Goal: Task Accomplishment & Management: Use online tool/utility

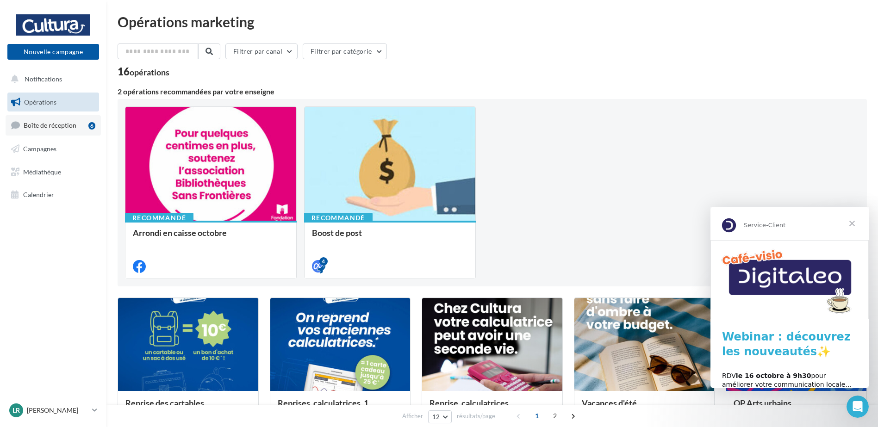
click at [80, 123] on link "Boîte de réception 6" at bounding box center [53, 125] width 95 height 20
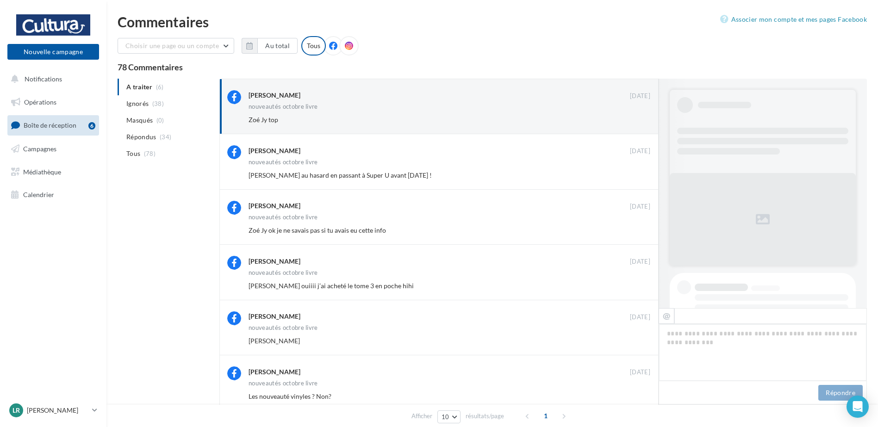
scroll to position [498, 0]
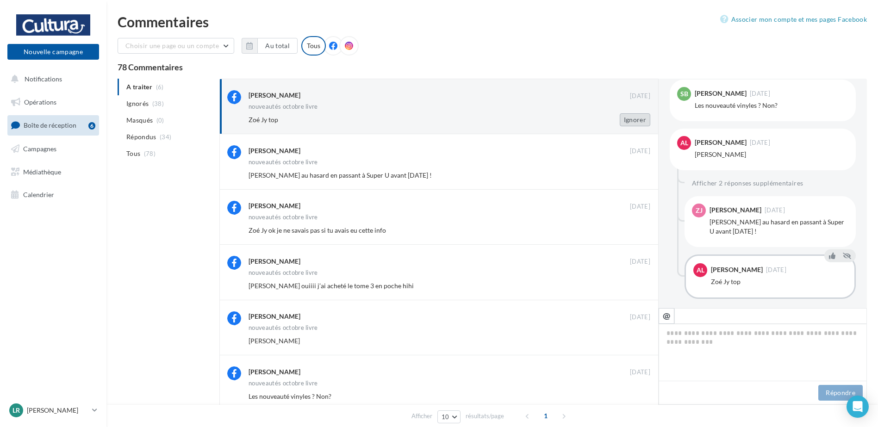
click at [645, 116] on button "Ignorer" at bounding box center [635, 119] width 31 height 13
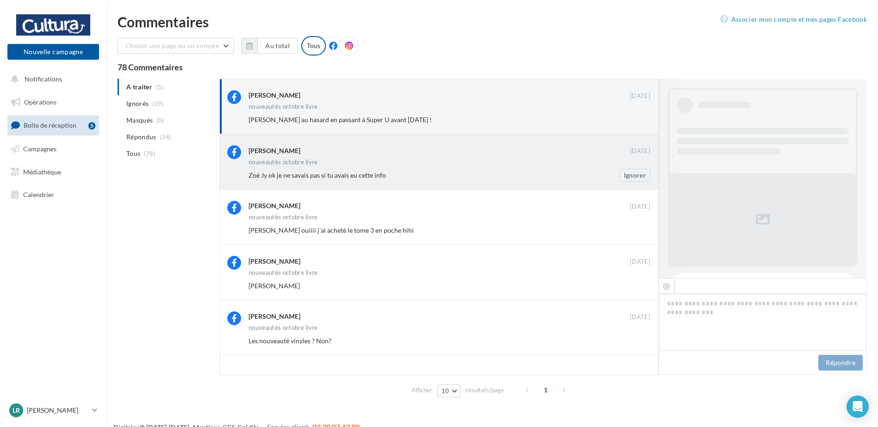
scroll to position [556, 0]
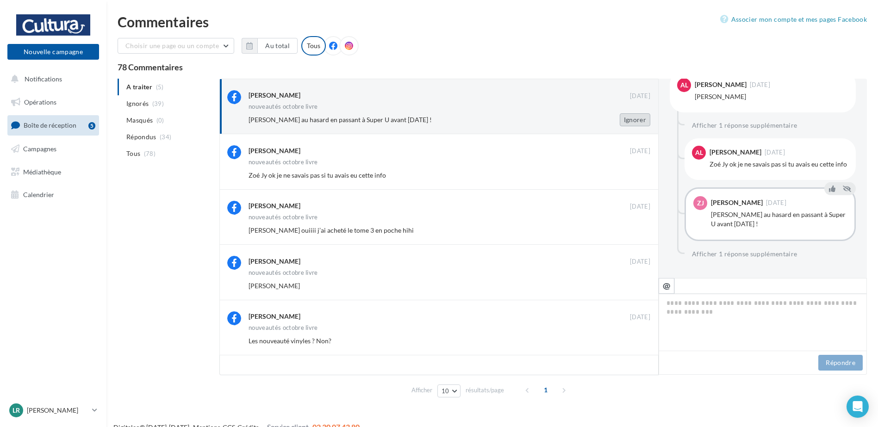
click at [639, 120] on button "Ignorer" at bounding box center [635, 119] width 31 height 13
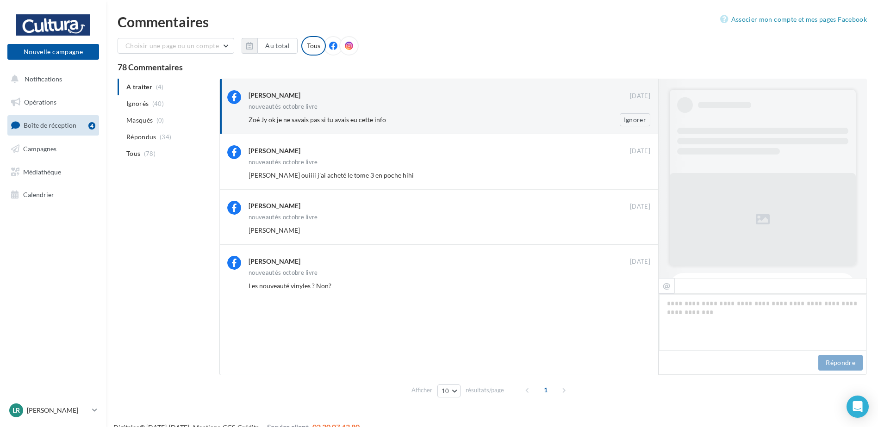
scroll to position [537, 0]
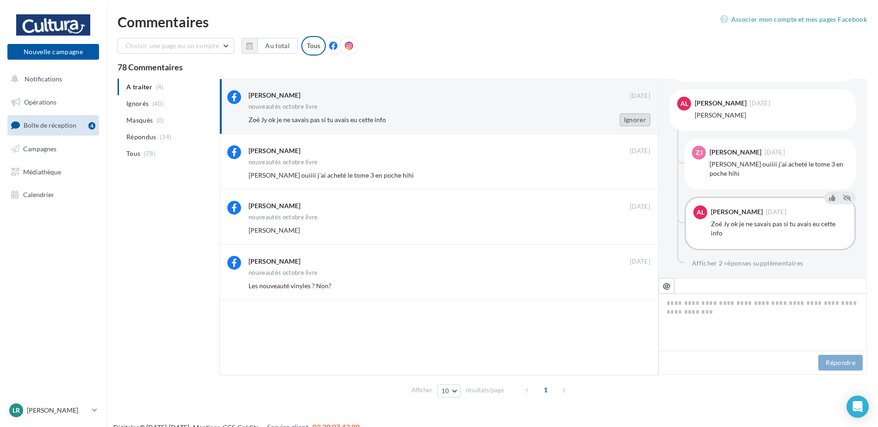
click at [642, 114] on button "Ignorer" at bounding box center [635, 119] width 31 height 13
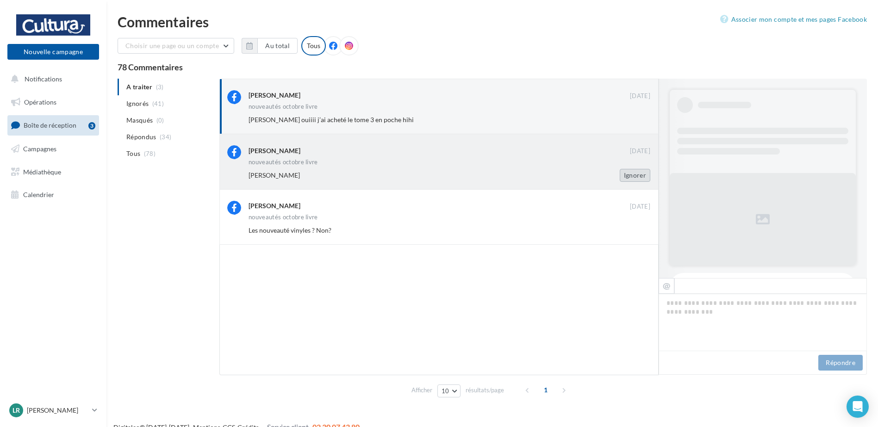
click at [639, 181] on button "Ignorer" at bounding box center [635, 175] width 31 height 13
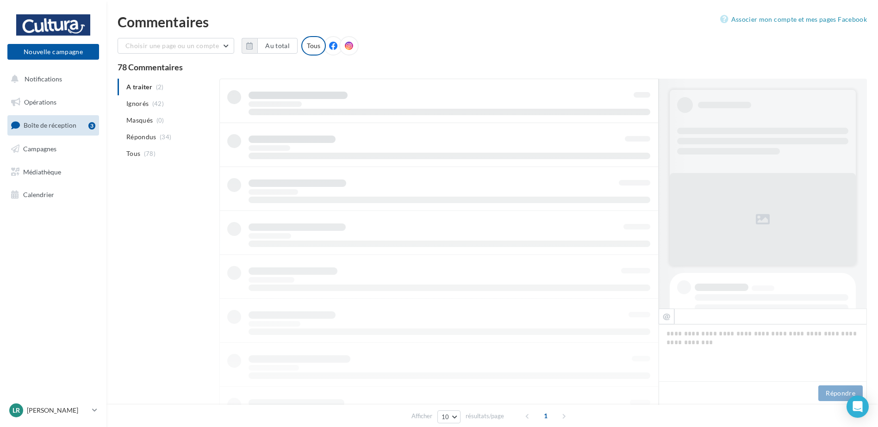
scroll to position [0, 0]
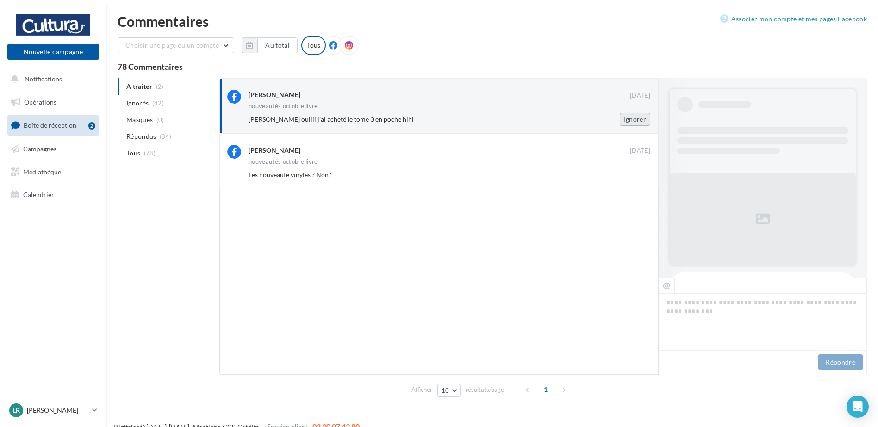
click at [629, 122] on button "Ignorer" at bounding box center [635, 119] width 31 height 13
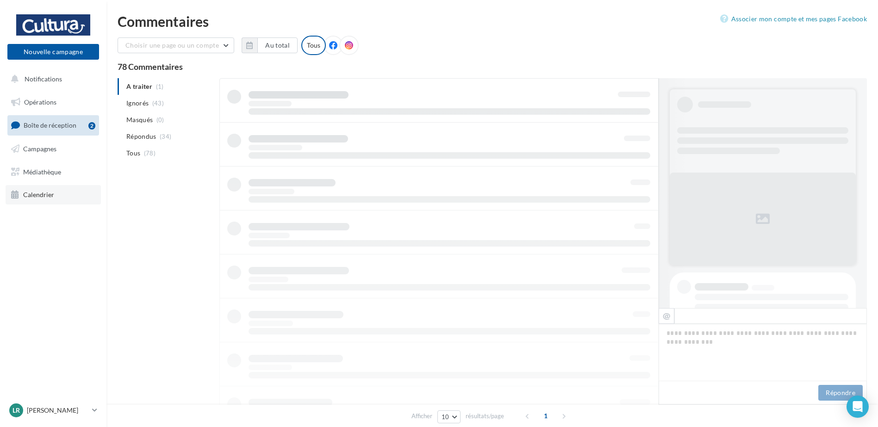
click at [45, 196] on span "Calendrier" at bounding box center [38, 195] width 31 height 8
